Goal: Task Accomplishment & Management: Use online tool/utility

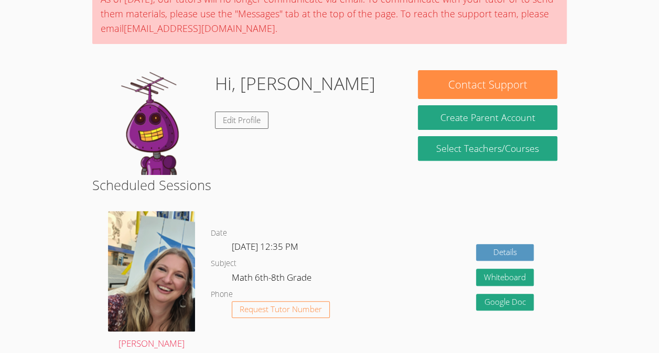
scroll to position [87, 0]
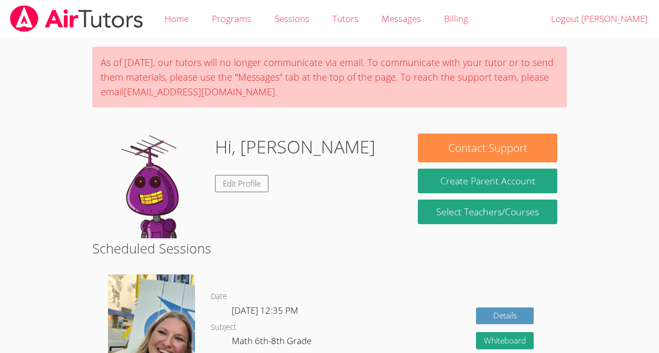
scroll to position [42, 0]
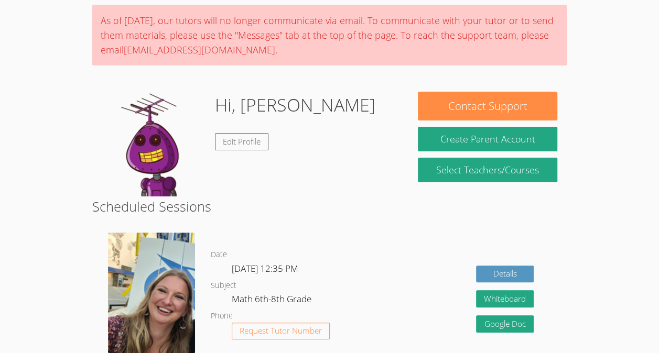
click at [35, 31] on body "Home Programs Sessions Tutors Messages Billing Logout [PERSON_NAME] As of [DATE…" at bounding box center [329, 134] width 659 height 353
click at [0, 189] on body "Home Programs Sessions Tutors Messages Billing Logout [PERSON_NAME] As of [DATE…" at bounding box center [329, 134] width 659 height 353
click at [0, 188] on body "Home Programs Sessions Tutors Messages Billing Logout [PERSON_NAME] As of [DATE…" at bounding box center [329, 134] width 659 height 353
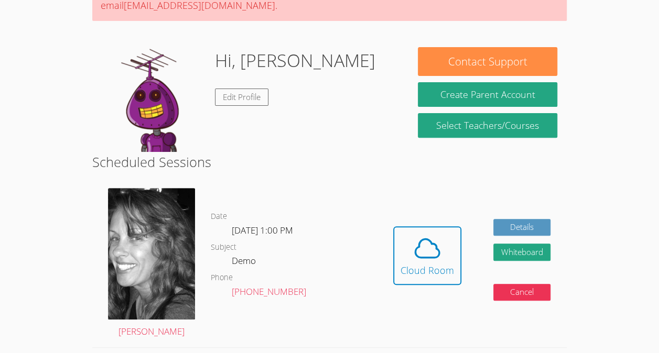
scroll to position [131, 0]
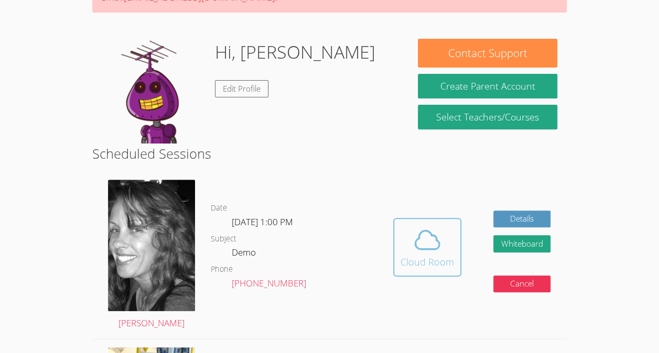
click at [437, 235] on icon at bounding box center [426, 239] width 29 height 29
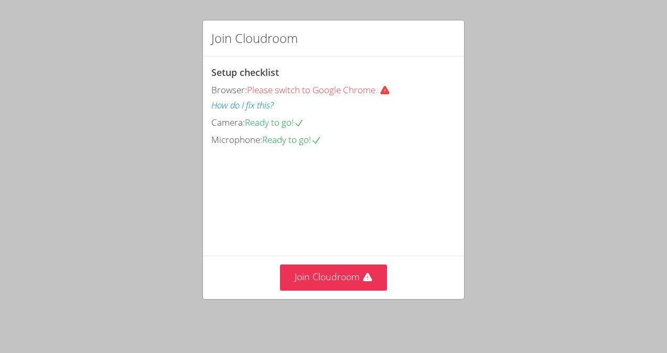
scroll to position [45, 0]
click at [335, 283] on button "Join Cloudroom" at bounding box center [333, 278] width 107 height 26
